Goal: Task Accomplishment & Management: Complete application form

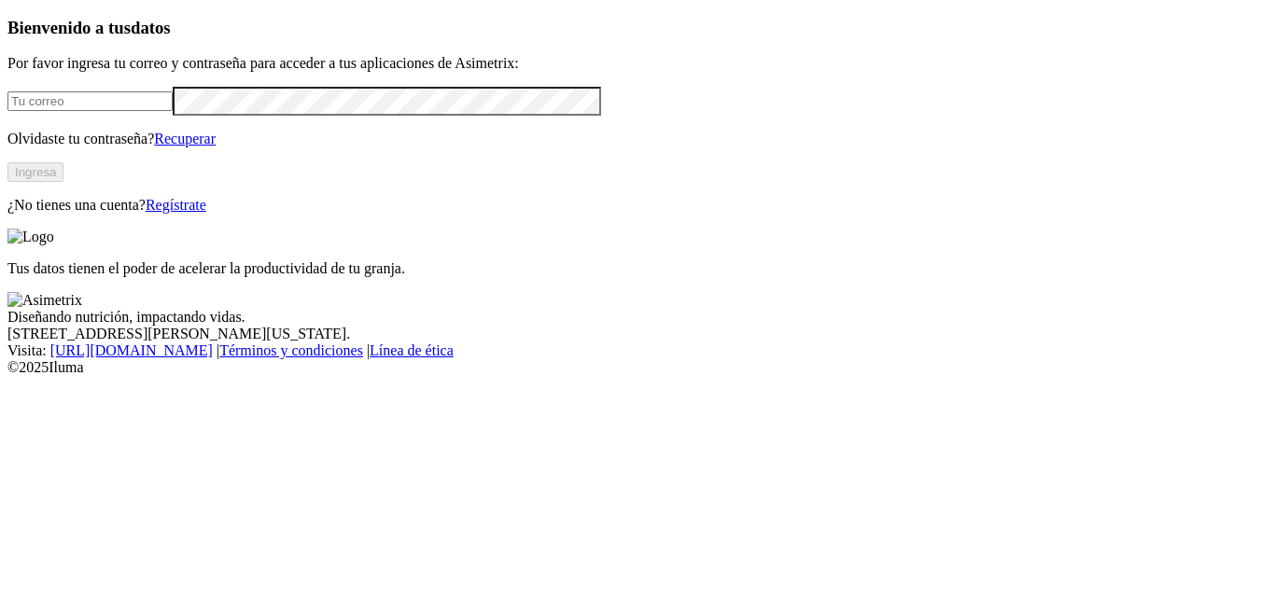
click at [138, 111] on input "email" at bounding box center [89, 101] width 165 height 20
type input "[PERSON_NAME][EMAIL_ADDRESS][PERSON_NAME][DOMAIN_NAME]"
click at [63, 182] on button "Ingresa" at bounding box center [35, 172] width 56 height 20
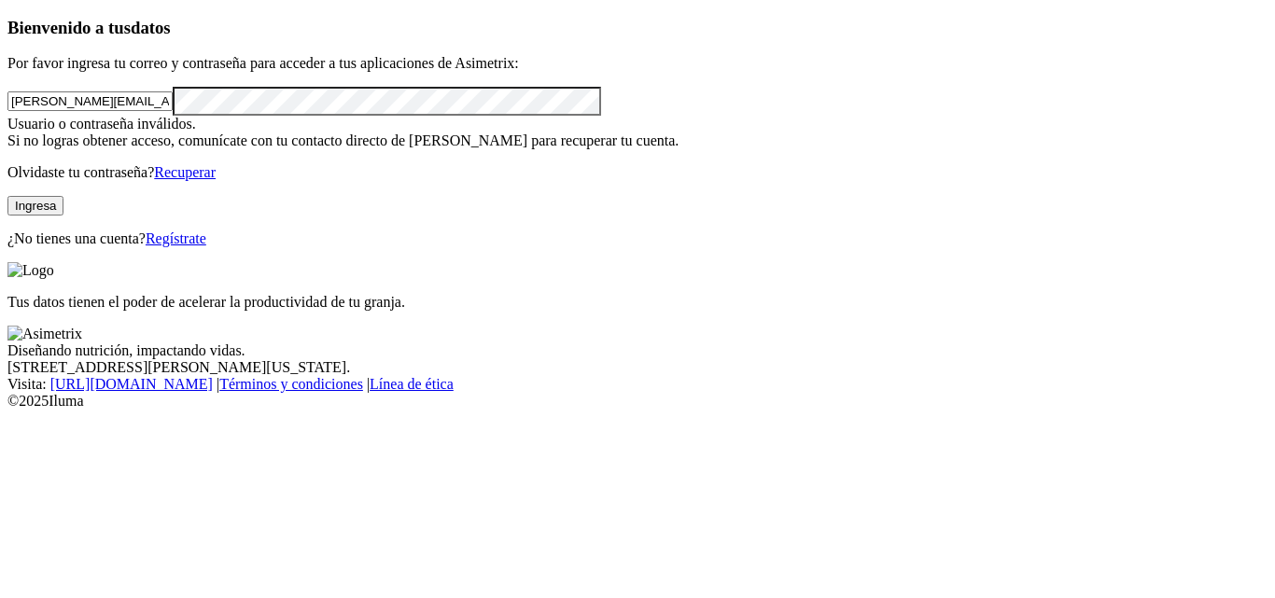
click at [216, 180] on link "Recuperar" at bounding box center [185, 172] width 62 height 16
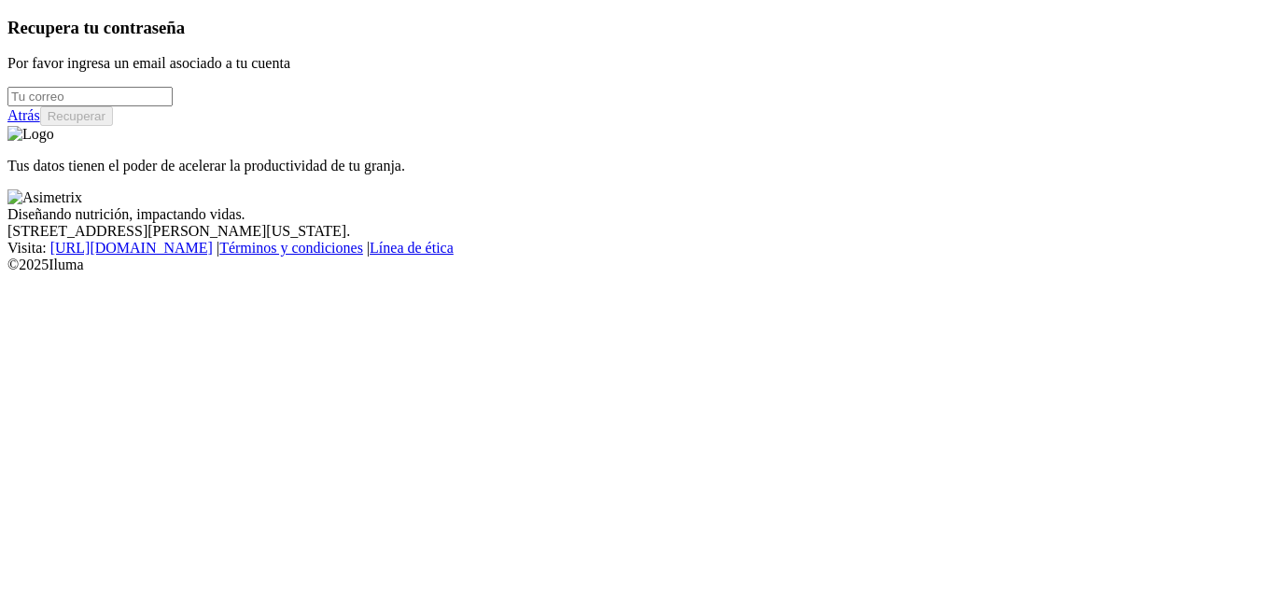
click at [173, 106] on input "email" at bounding box center [89, 97] width 165 height 20
type input "[PERSON_NAME][EMAIL_ADDRESS][PERSON_NAME][DOMAIN_NAME]"
click at [113, 126] on button "Recuperar" at bounding box center [76, 116] width 73 height 20
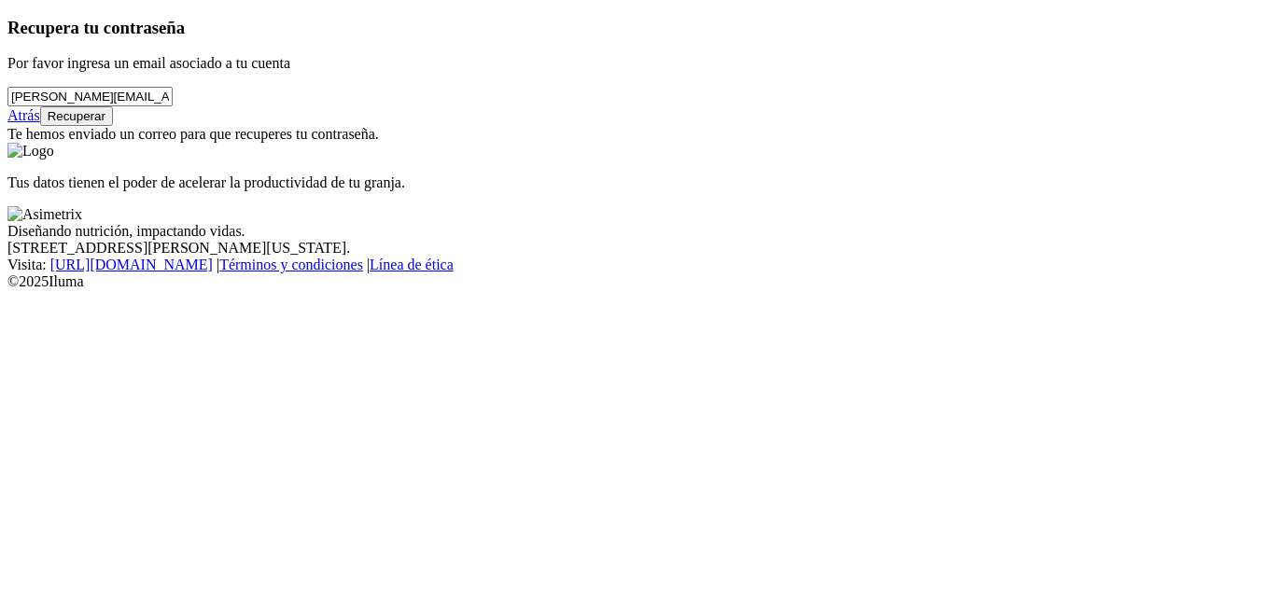
click at [40, 123] on link "Atrás" at bounding box center [23, 115] width 33 height 16
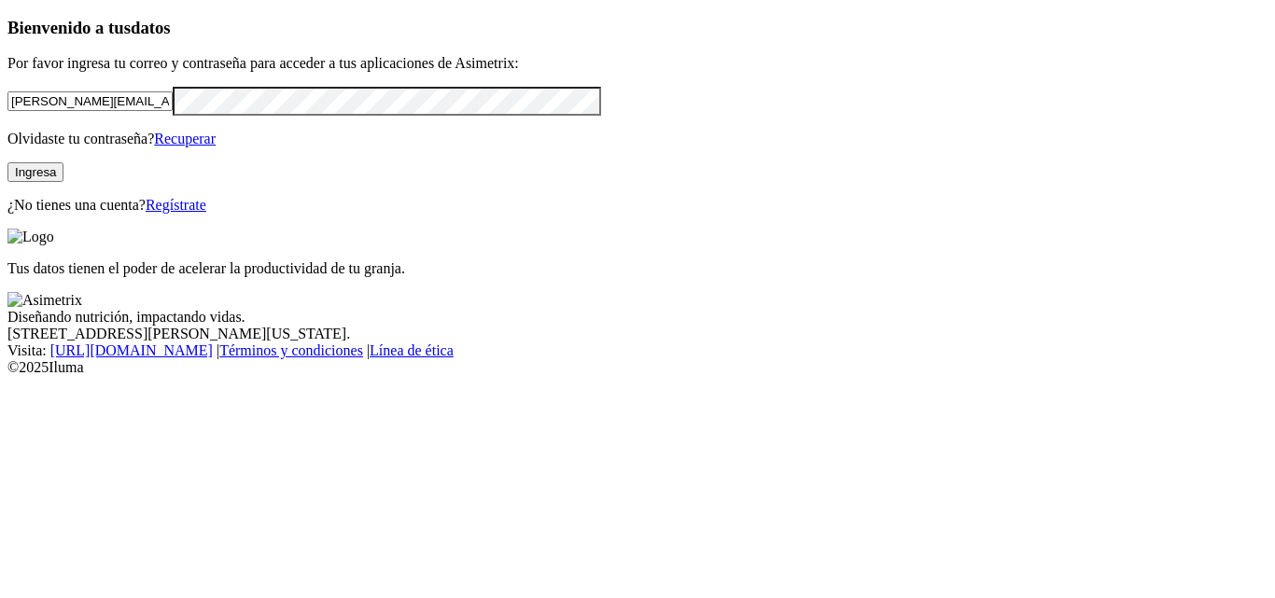
click at [7, 191] on div "Bienvenido a tus datos Por favor ingresa tu correo y contraseña para acceder a …" at bounding box center [637, 116] width 1260 height 197
click at [459, 147] on p "Olvidaste tu contraseña? Recuperar" at bounding box center [637, 139] width 1260 height 17
click at [7, 188] on div "Bienvenido a tus datos Por favor ingresa tu correo y contraseña para acceder a …" at bounding box center [637, 116] width 1260 height 197
click input "submit" at bounding box center [0, 0] width 0 height 0
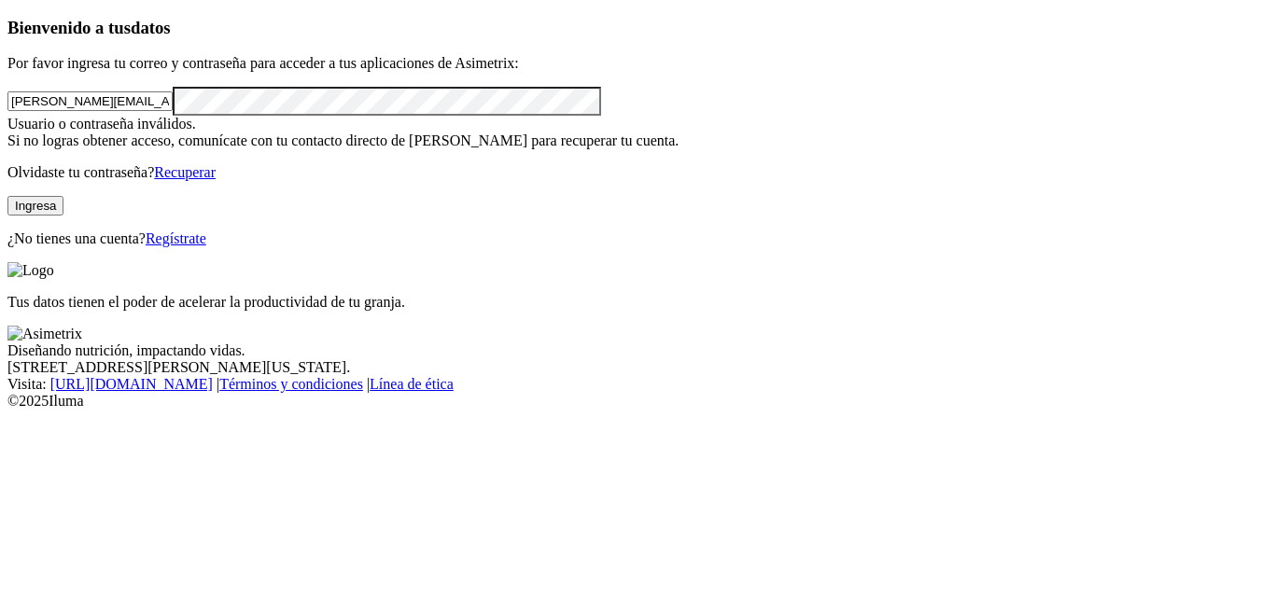
click at [63, 248] on div "Bienvenido a tus datos Por favor ingresa tu correo y contraseña para acceder a …" at bounding box center [637, 133] width 1260 height 231
click at [378, 248] on div "Bienvenido a tus datos Por favor ingresa tu correo y contraseña para acceder a …" at bounding box center [637, 133] width 1260 height 231
click at [7, 179] on div "Bienvenido a tus datos Por favor ingresa tu correo y contraseña para acceder a …" at bounding box center [637, 133] width 1260 height 231
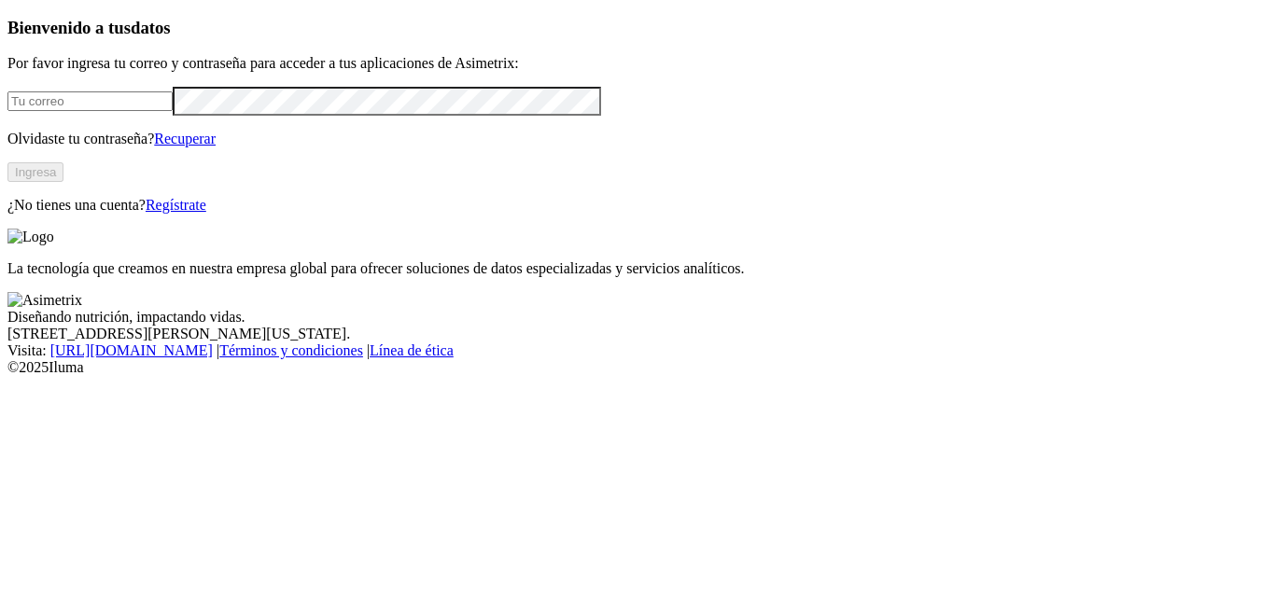
type input "[PERSON_NAME][EMAIL_ADDRESS][PERSON_NAME][DOMAIN_NAME]"
click at [32, 215] on div "Bienvenido a tus datos Por favor ingresa tu correo y contraseña para acceder a …" at bounding box center [637, 116] width 1260 height 197
click at [436, 215] on div "Bienvenido a tus datos Por favor ingresa tu correo y contraseña para acceder a …" at bounding box center [637, 116] width 1260 height 197
click input "submit" at bounding box center [0, 0] width 0 height 0
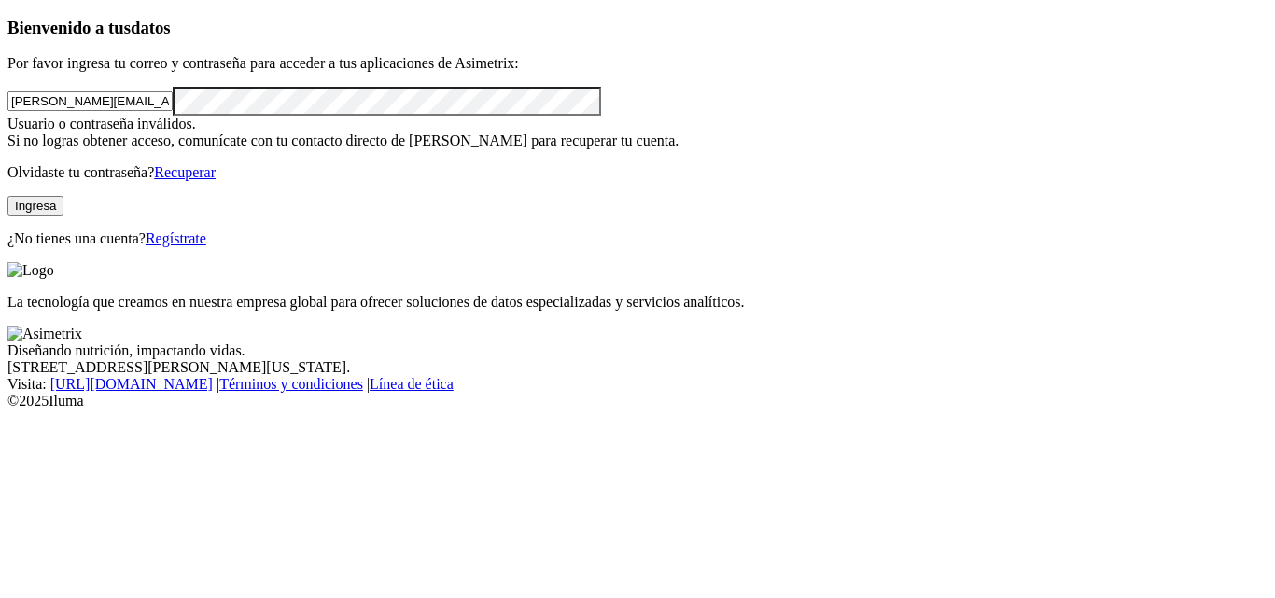
click input "submit" at bounding box center [0, 0] width 0 height 0
